Goal: Find specific page/section: Find specific page/section

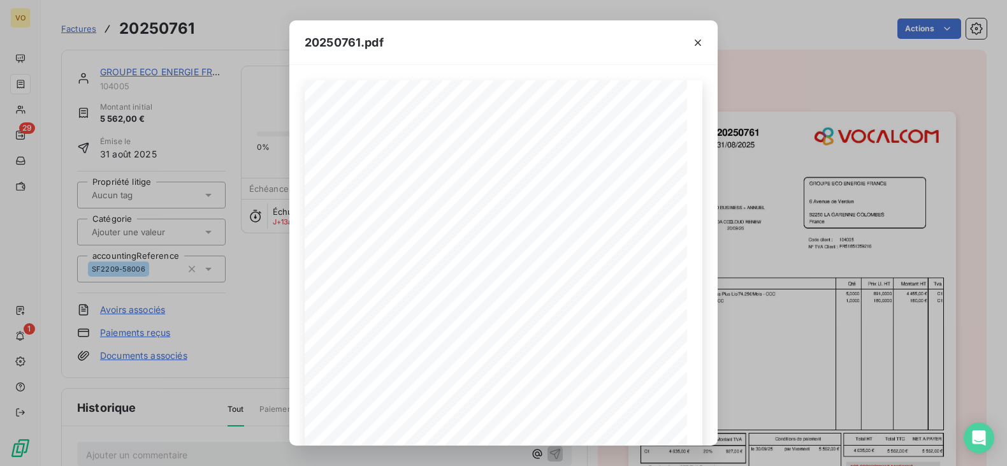
click at [235, 309] on div "20250761.pdf Références : FACTURE N° : GROUPE ECO ENERGIE FRANCE [STREET_ADDRES…" at bounding box center [503, 233] width 1007 height 466
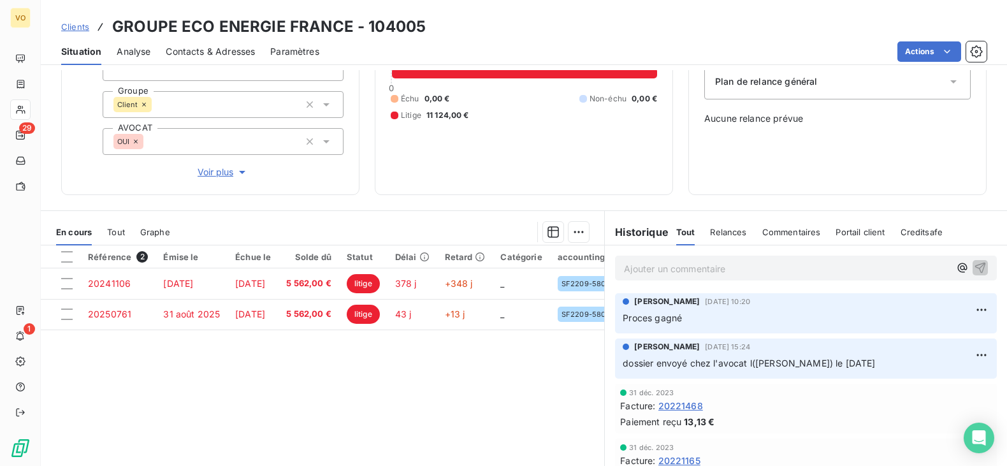
scroll to position [159, 0]
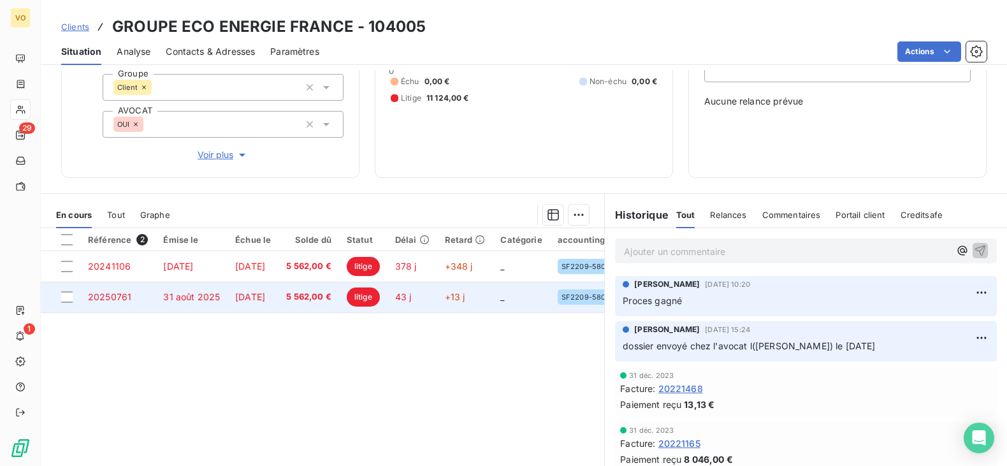
click at [331, 295] on span "5 562,00 €" at bounding box center [308, 297] width 45 height 13
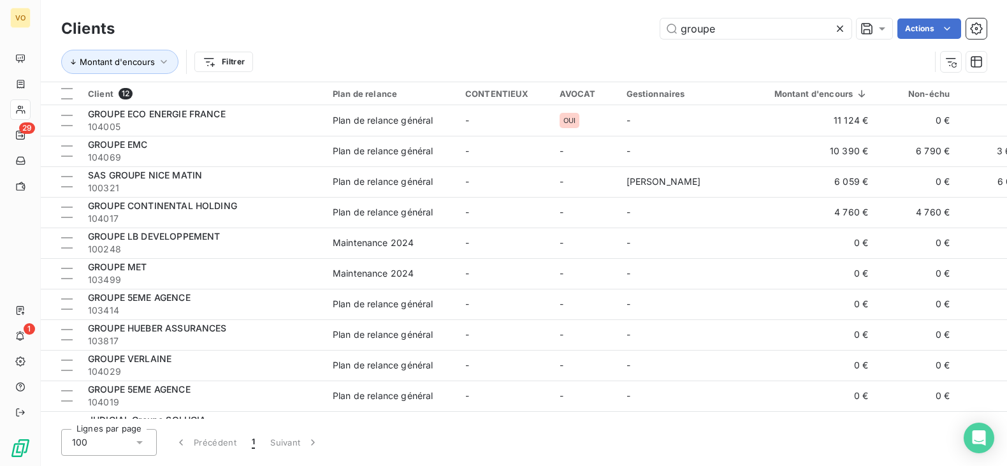
click at [837, 24] on icon at bounding box center [840, 28] width 13 height 13
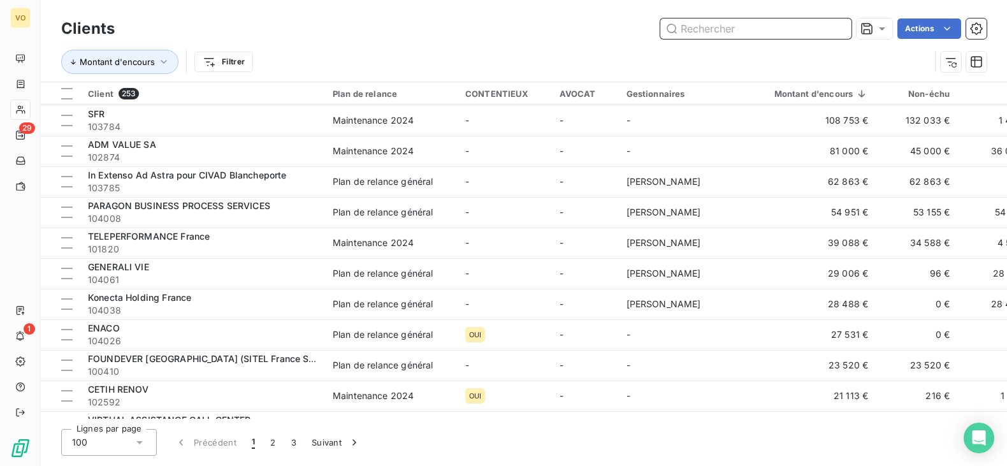
click at [706, 29] on input "text" at bounding box center [755, 28] width 191 height 20
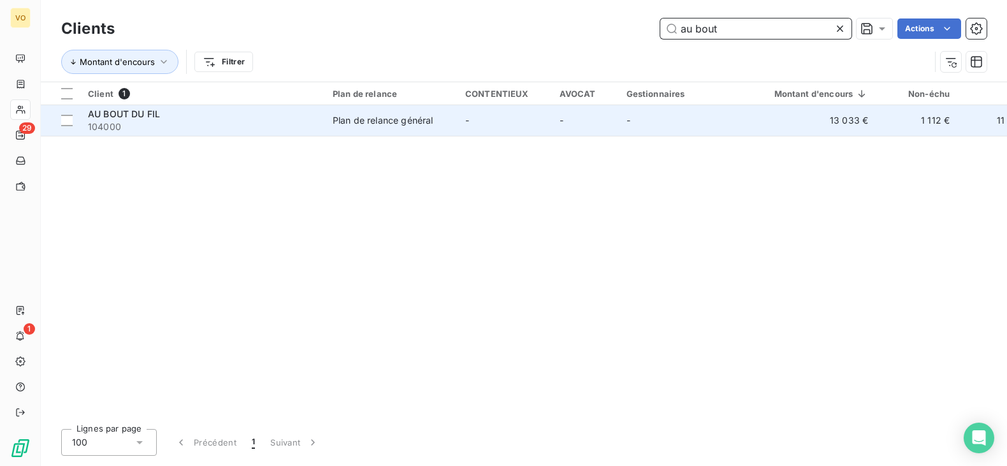
type input "au bout"
click at [266, 119] on div "AU BOUT DU FIL" at bounding box center [202, 114] width 229 height 13
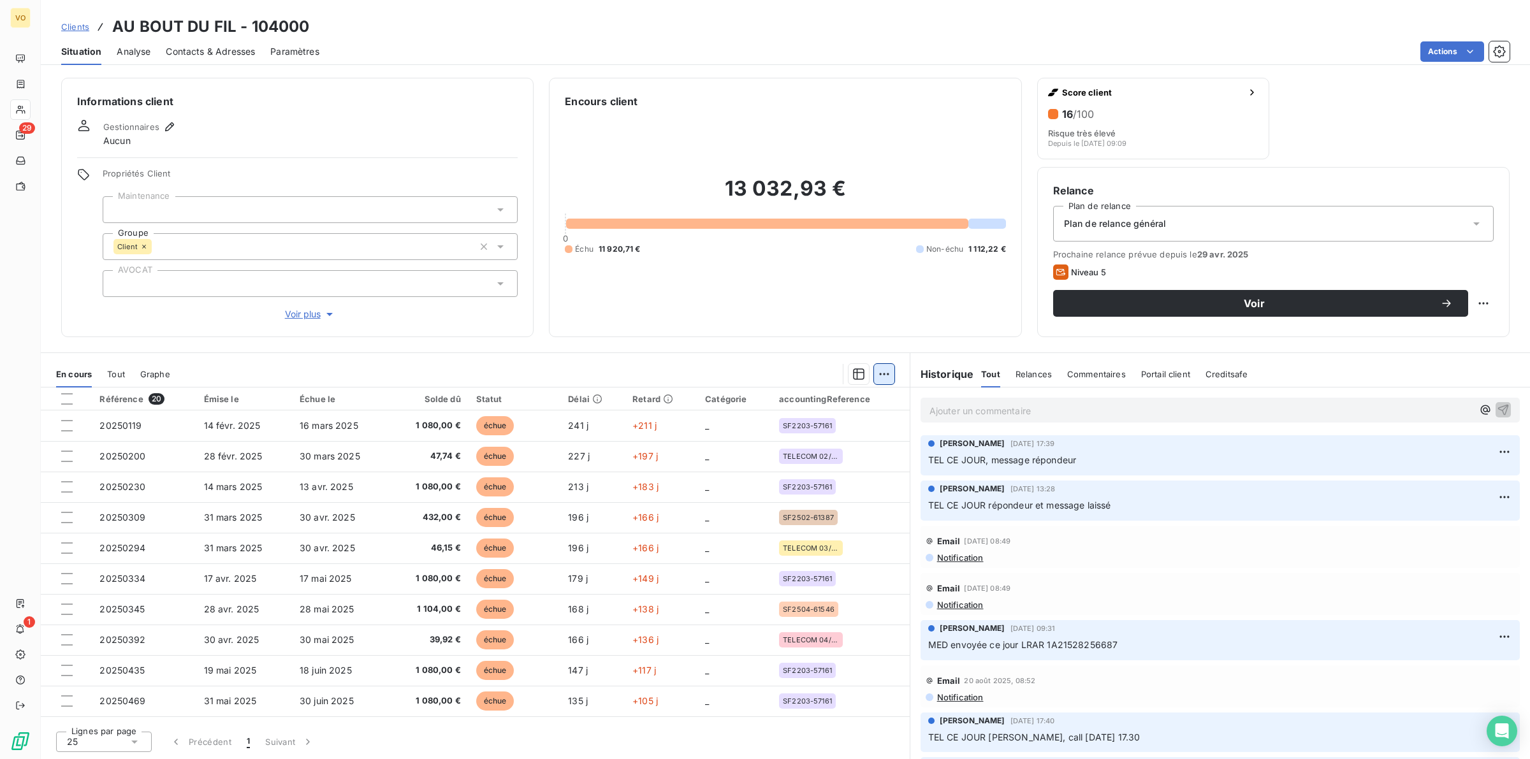
click at [885, 372] on html "VO 29 1 Clients AU BOUT DU FIL - 104000 Situation Analyse Contacts & Adresses P…" at bounding box center [765, 379] width 1530 height 759
click at [686, 301] on html "VO 29 1 Clients AU BOUT DU FIL - 104000 Situation Analyse Contacts & Adresses P…" at bounding box center [765, 379] width 1530 height 759
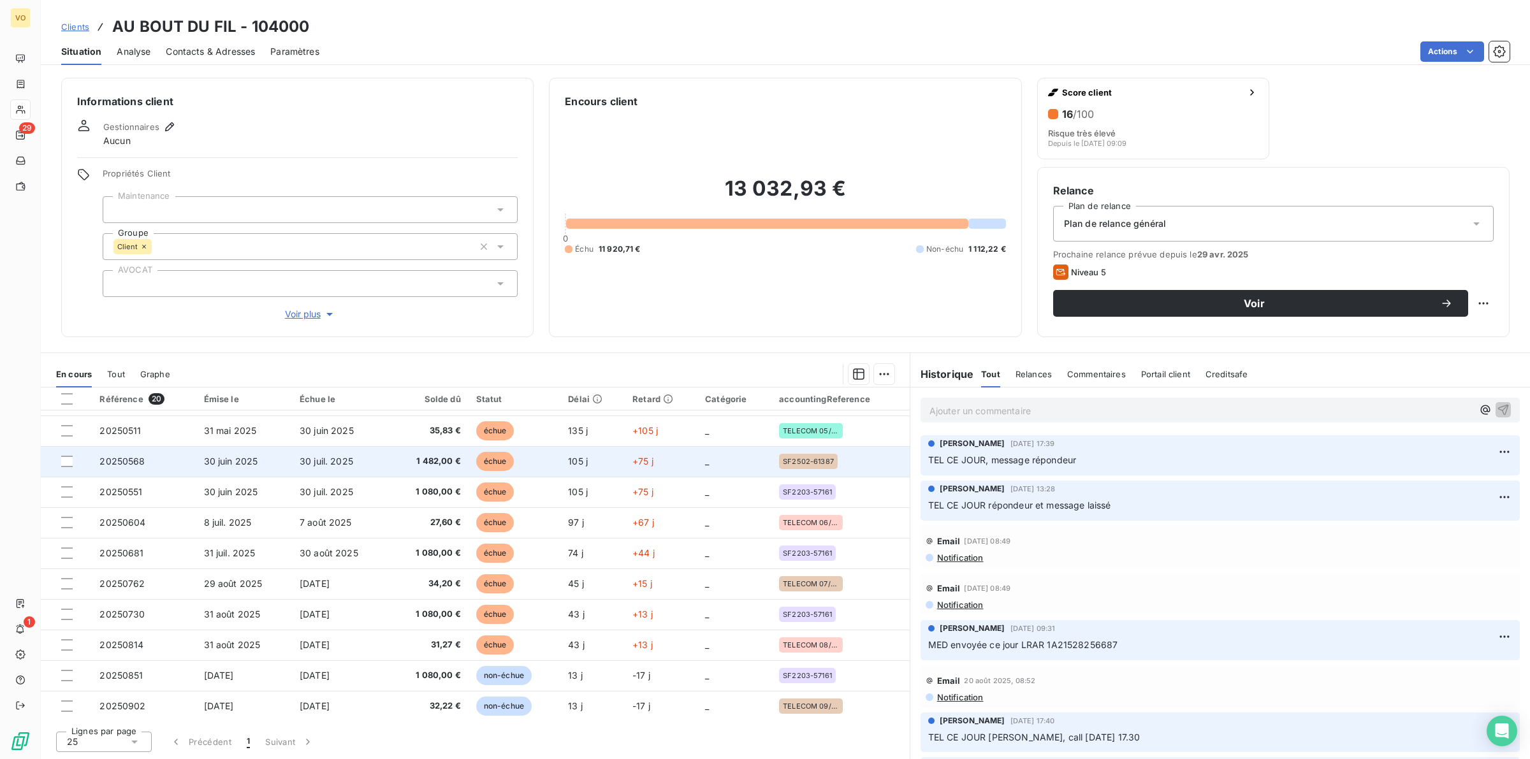
scroll to position [301, 0]
